Goal: Use online tool/utility: Utilize a website feature to perform a specific function

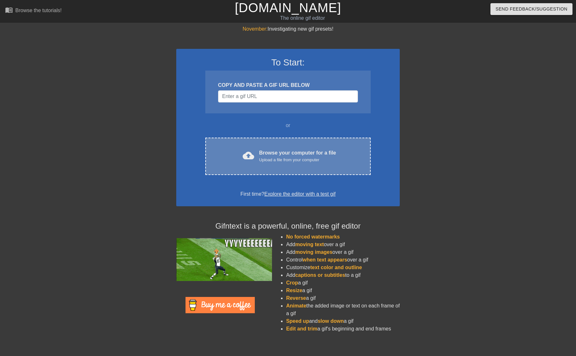
click at [267, 148] on div "cloud_upload Browse your computer for a file Upload a file from your computer C…" at bounding box center [287, 156] width 165 height 37
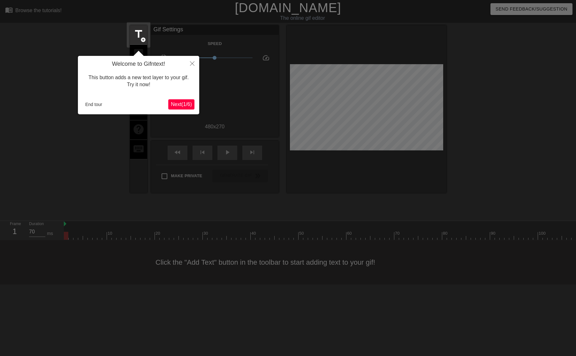
click at [193, 62] on icon "Close" at bounding box center [192, 63] width 4 height 4
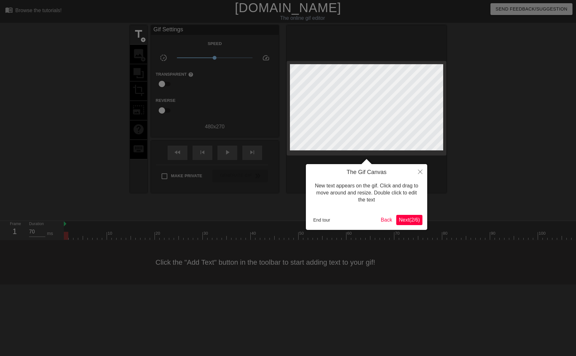
click at [407, 220] on span "Next ( 2 / 6 )" at bounding box center [409, 219] width 21 height 5
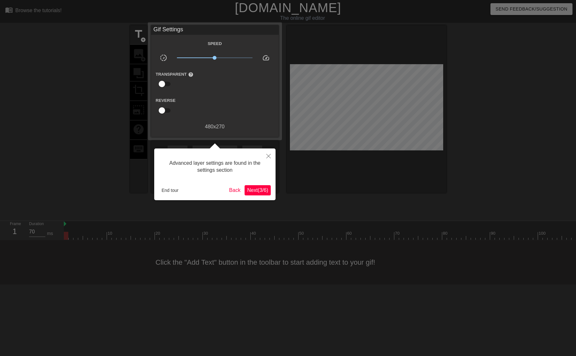
click at [263, 191] on span "Next ( 3 / 6 )" at bounding box center [257, 190] width 21 height 5
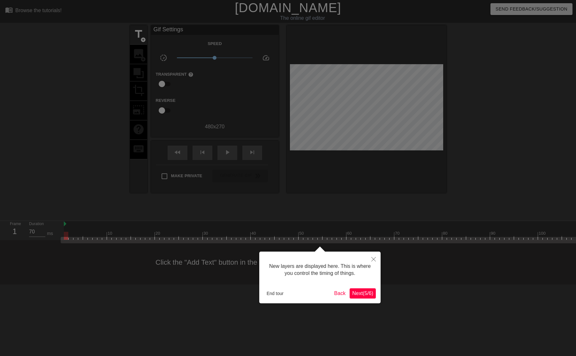
scroll to position [5, 0]
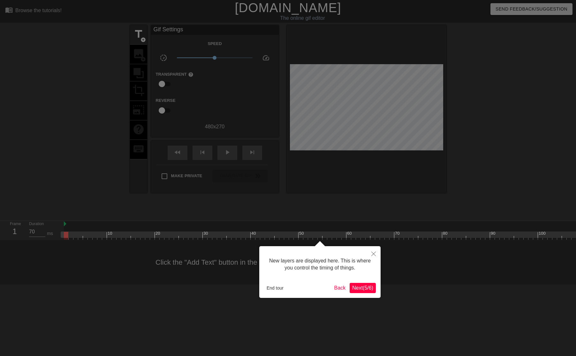
click at [363, 287] on span "Next ( 5 / 6 )" at bounding box center [362, 287] width 21 height 5
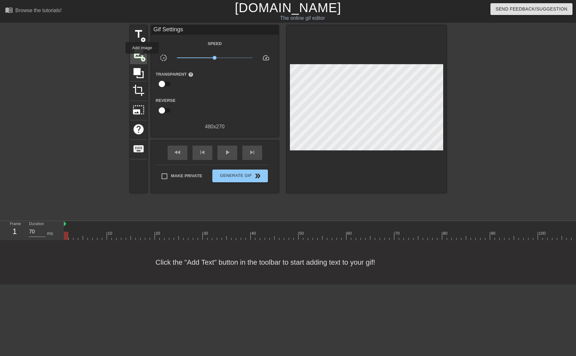
click at [142, 58] on span "add_circle" at bounding box center [143, 59] width 5 height 5
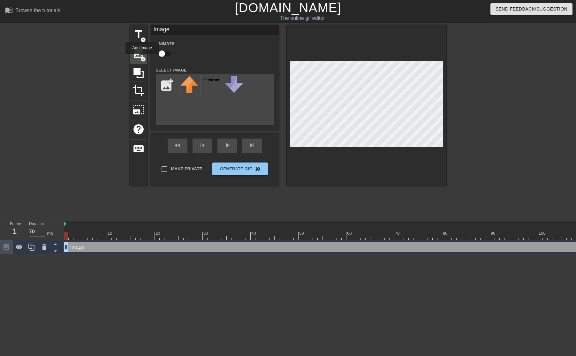
scroll to position [0, 0]
click at [169, 82] on input "file" at bounding box center [167, 85] width 22 height 22
type input "C:\fakepath\blackchair-logo-1.png"
click at [193, 82] on img at bounding box center [189, 80] width 18 height 3
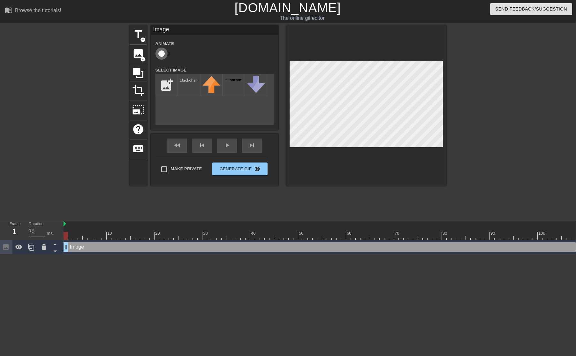
click at [162, 55] on input "checkbox" at bounding box center [161, 54] width 36 height 12
checkbox input "true"
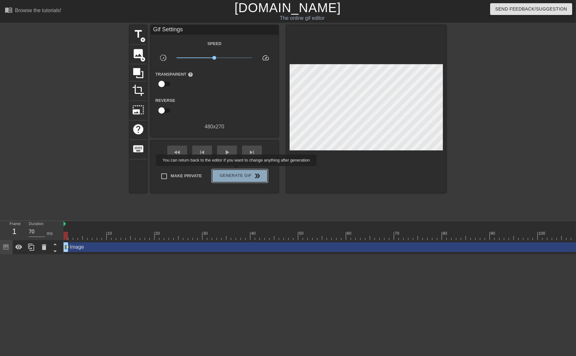
click at [241, 171] on button "Generate Gif double_arrow" at bounding box center [239, 176] width 55 height 13
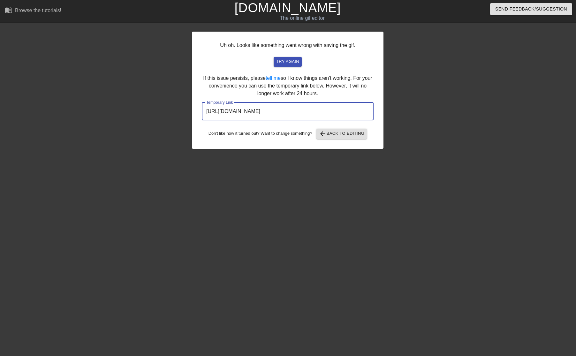
click at [338, 112] on input "[URL][DOMAIN_NAME]" at bounding box center [288, 112] width 172 height 18
